Goal: Navigation & Orientation: Find specific page/section

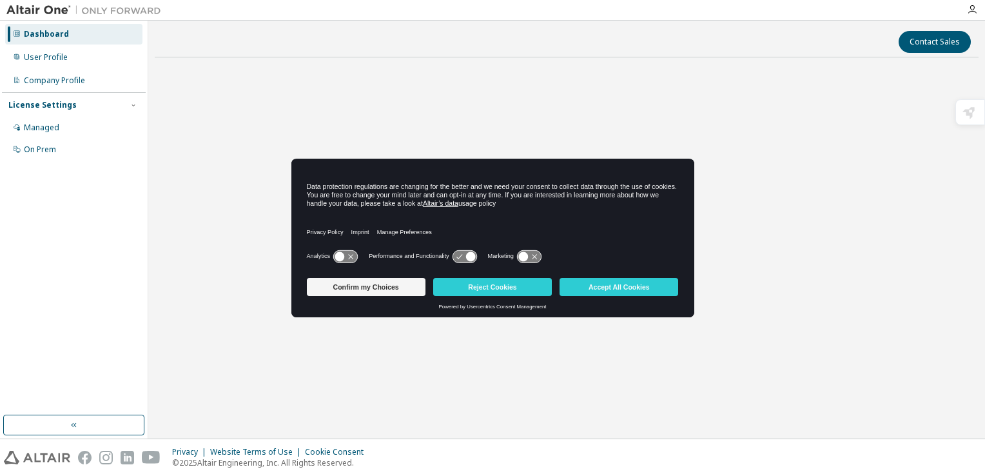
click at [57, 9] on img at bounding box center [86, 10] width 161 height 13
click at [108, 414] on div "Dashboard User Profile Company Profile License Settings Managed On Prem" at bounding box center [74, 230] width 148 height 418
click at [108, 419] on button "button" at bounding box center [73, 424] width 141 height 21
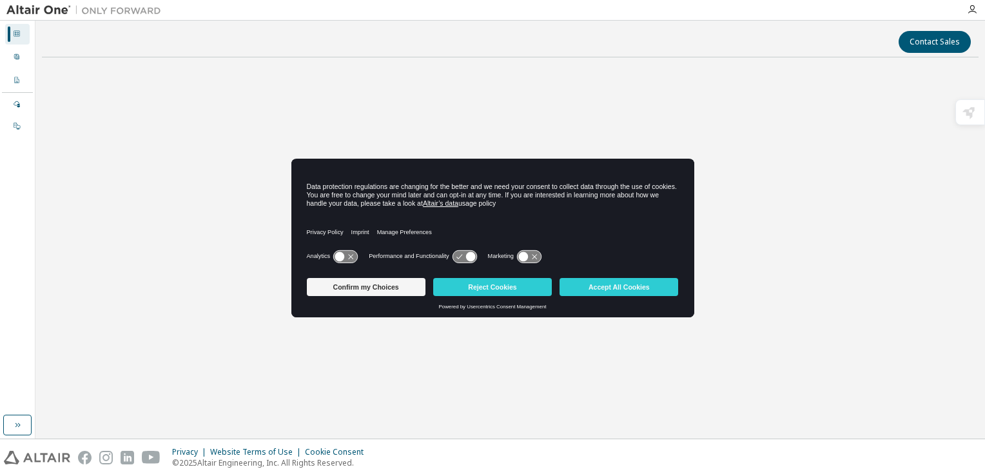
click at [26, 425] on icon "Open Privacy Settings" at bounding box center [20, 428] width 19 height 21
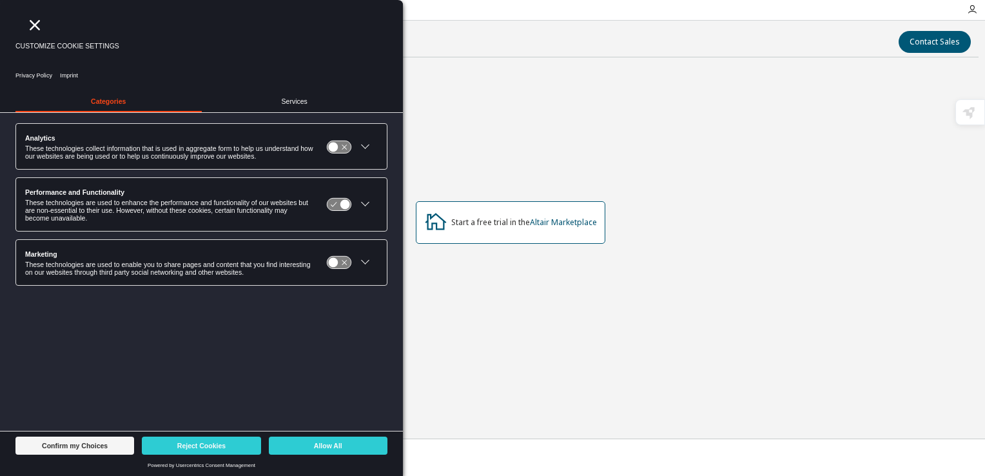
click at [39, 23] on icon "Close" at bounding box center [35, 25] width 10 height 10
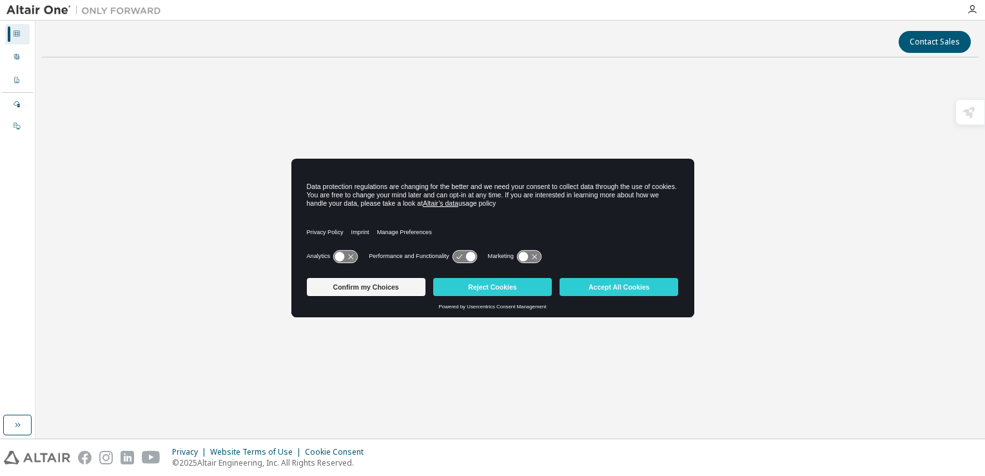
click at [20, 37] on div at bounding box center [17, 34] width 8 height 10
click at [13, 46] on div "Dashboard User Profile Company Profile License Settings Managed On Prem" at bounding box center [17, 80] width 31 height 115
click at [15, 60] on icon at bounding box center [17, 57] width 8 height 8
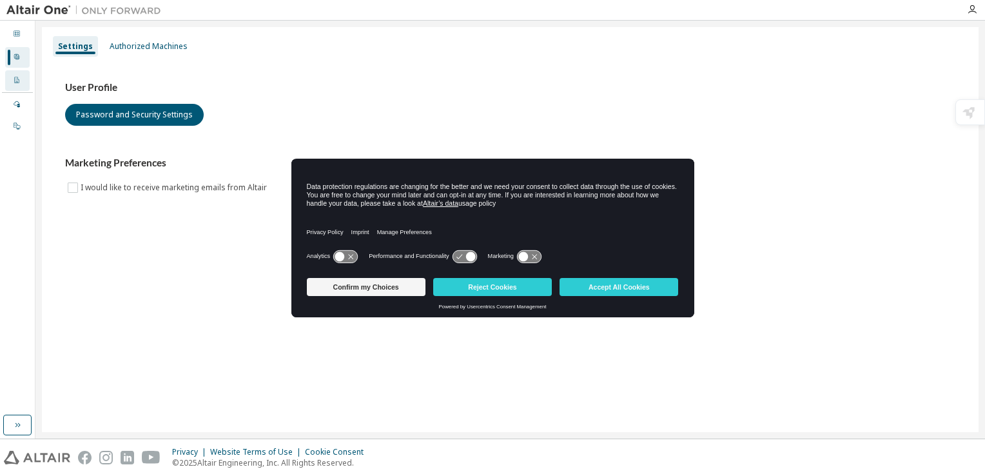
click at [17, 83] on icon at bounding box center [17, 80] width 8 height 8
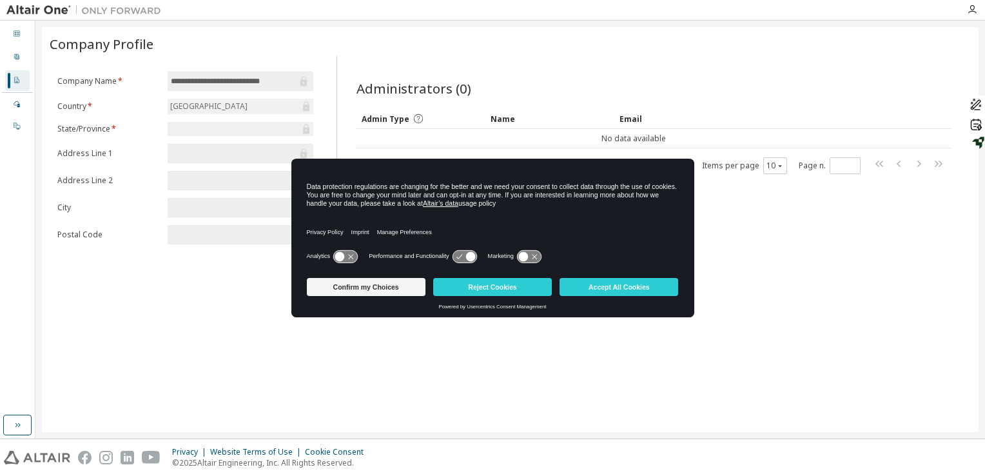
drag, startPoint x: 329, startPoint y: 168, endPoint x: 367, endPoint y: 179, distance: 40.2
click at [367, 179] on div "Data protection regulations are changing for the better and we need your consen…" at bounding box center [492, 203] width 403 height 88
click at [423, 81] on span "Administrators (0)" at bounding box center [413, 88] width 115 height 18
click at [19, 95] on div "Managed" at bounding box center [17, 104] width 24 height 21
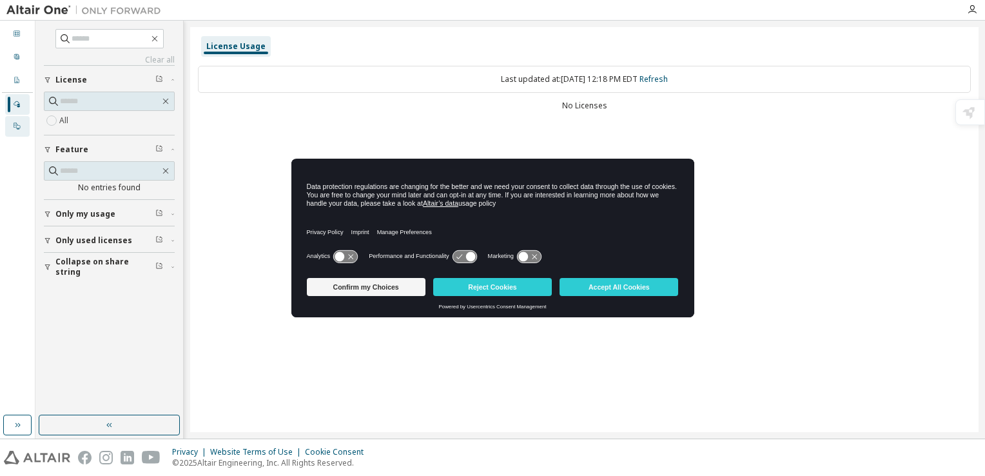
click at [12, 122] on div "On Prem" at bounding box center [17, 126] width 24 height 21
